Goal: Task Accomplishment & Management: Use online tool/utility

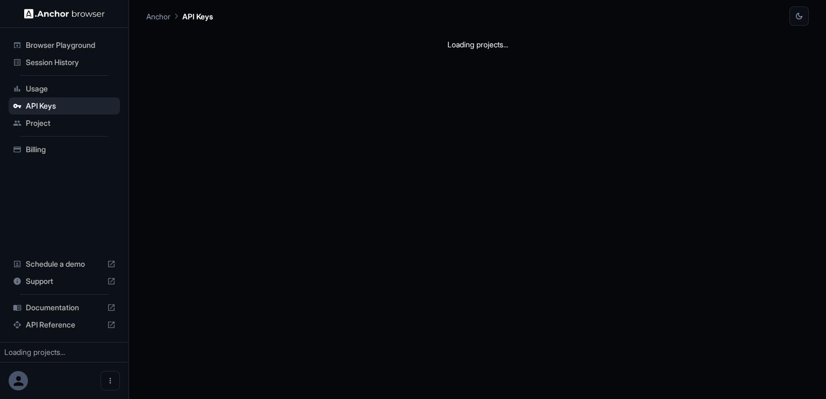
click at [411, 307] on div "Loading projects..." at bounding box center [477, 212] width 663 height 373
